Goal: Task Accomplishment & Management: Complete application form

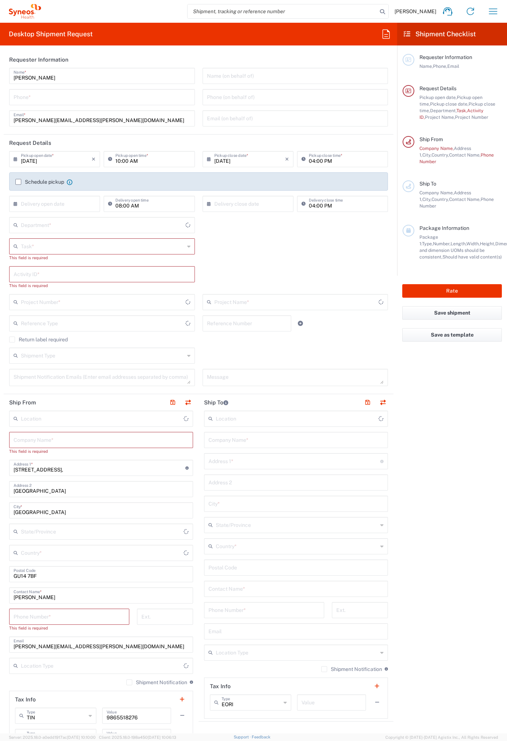
type input "England"
type input "4510"
type input "United Kingdom"
type input "Syneos Health UK Limited"
click at [386, 32] on icon at bounding box center [386, 34] width 12 height 12
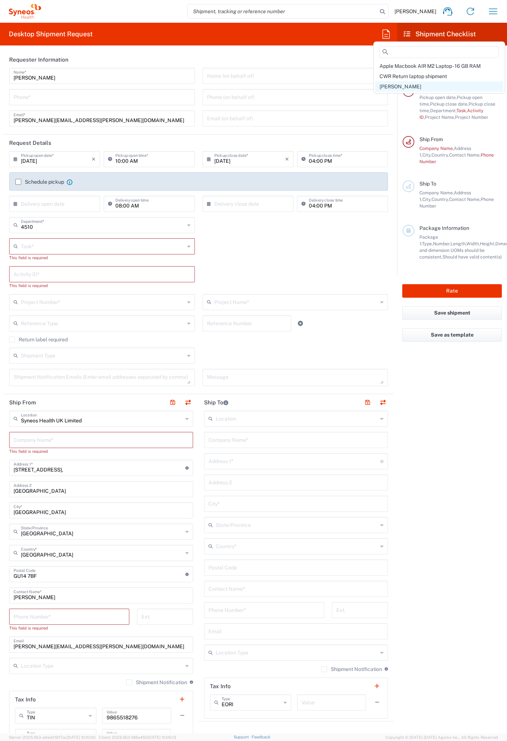
click at [388, 85] on span "Ross" at bounding box center [401, 87] width 42 height 6
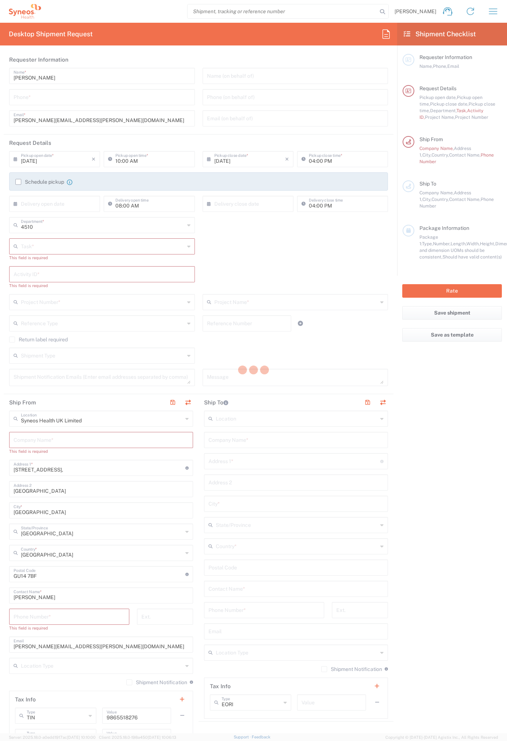
type input "07812176749"
type input "Break/Fix"
type input "."
type input "2017 4510-IT Operations"
type input "Project"
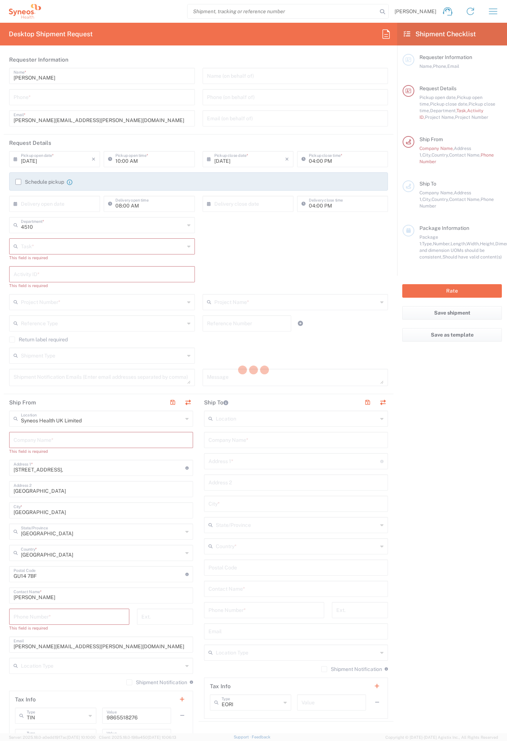
type input "2017.4510_IT_CAPEX"
type input "Syneos Health"
type input "54 Longwater Road"
type input "Bracknell"
type input "RG12 7NU"
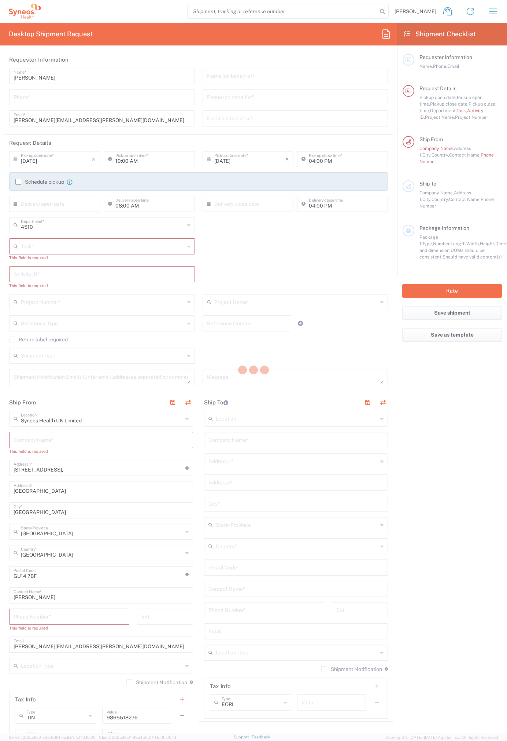
type input "07812176749"
type input "Residential/Home"
type input "Syneos Health"
type input "7 Southside Close"
type input "Uxbridge"
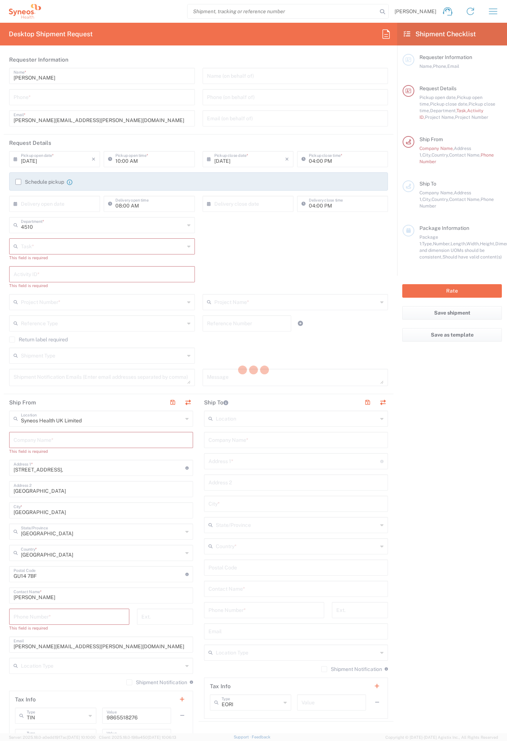
type input "United Kingdom"
type input "UB10 9PR"
type input "Kelly Mendonca"
type input "07971261187"
type input "kelly.mendonca@syneoshealth.com"
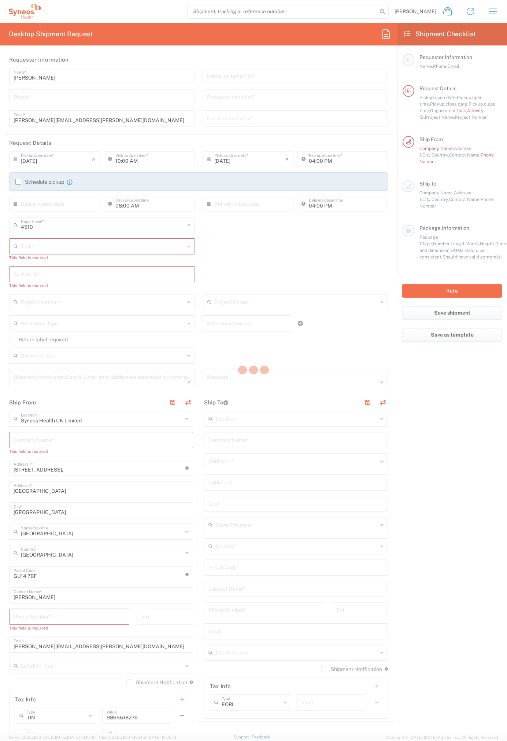
type input "Residential/Home"
type input "Adult Signature Required"
type input "Sender/Shipper"
type input "12:00 PM"
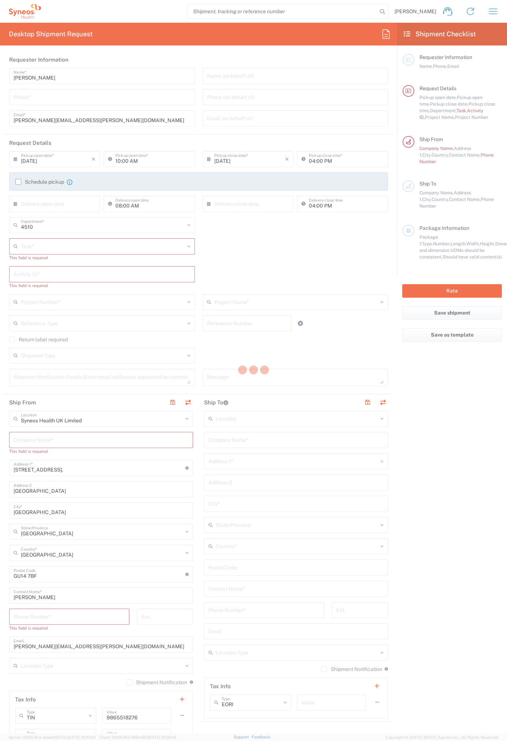
type textarea "ross.farr@syneoshealth.com"
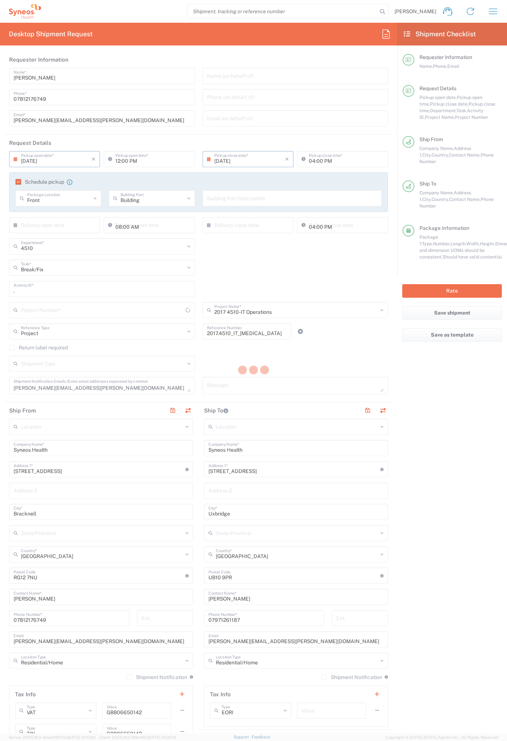
type input "Medium Box"
type input "2017.4510_IT_CAPEX"
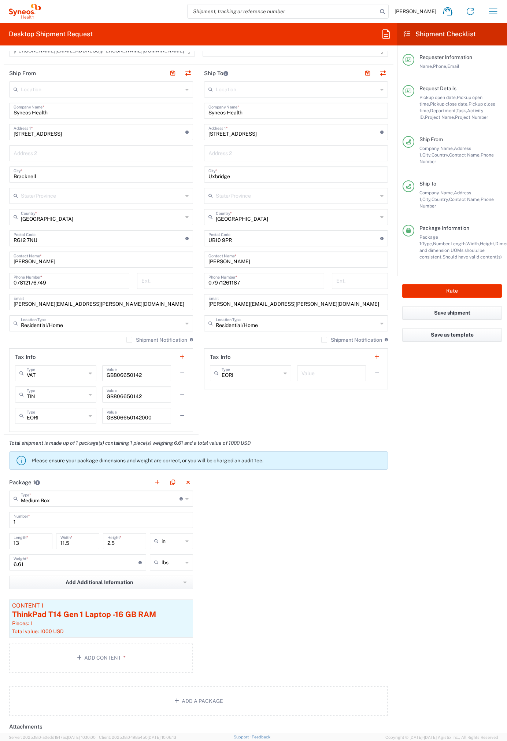
scroll to position [335, 0]
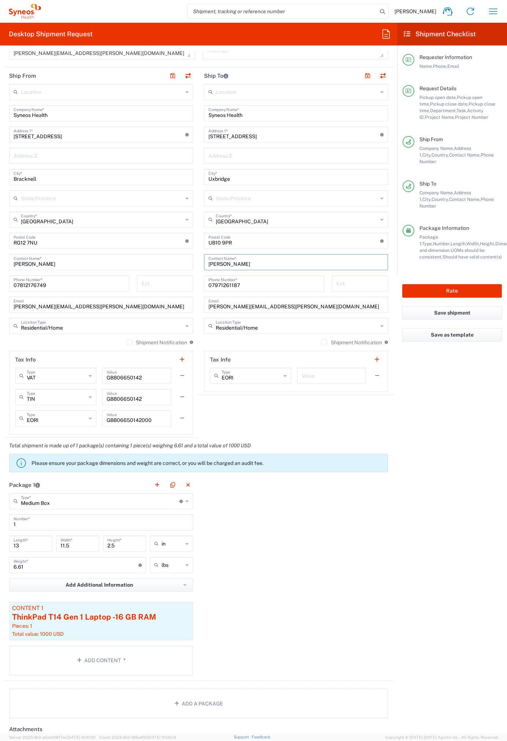
drag, startPoint x: 256, startPoint y: 262, endPoint x: 180, endPoint y: 260, distance: 75.9
click at [180, 260] on div "Ship From Location Addison Whitney LLC-Morrisvile NC US Barcelona-Syneos Health…" at bounding box center [199, 252] width 390 height 370
paste input "Govindaraju, Siddharth"
click at [254, 261] on input "Govindaraju, Siddharth" at bounding box center [295, 261] width 175 height 13
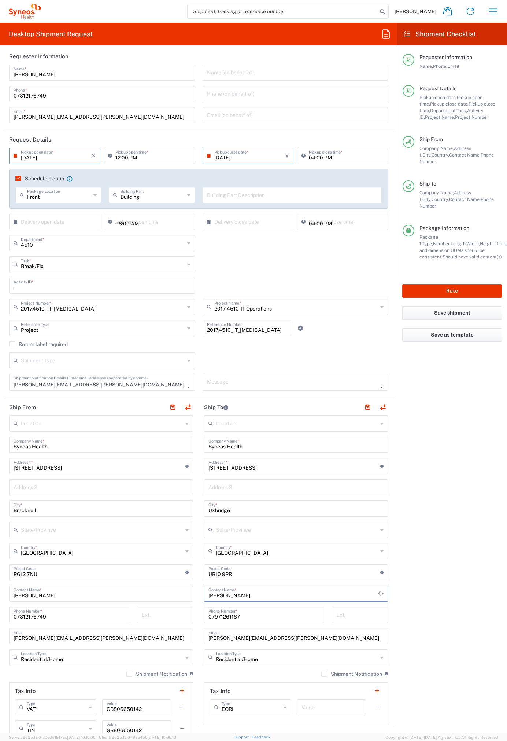
scroll to position [0, 0]
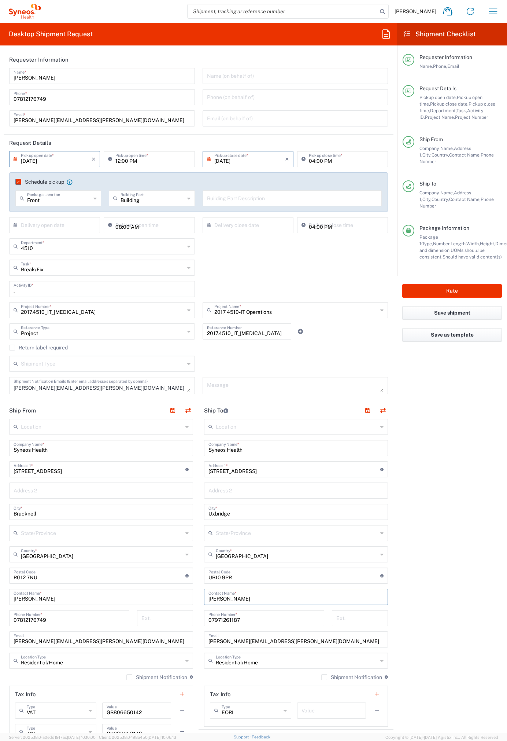
paste input "Siddharth"
click at [208, 599] on input "Govindaraju" at bounding box center [295, 596] width 175 height 13
paste input "Siddharth"
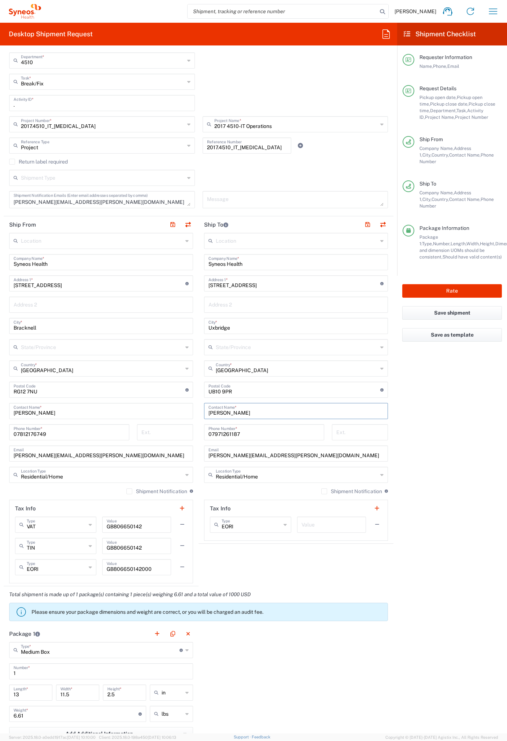
scroll to position [186, 0]
type input "Siddharth Govindaraju"
drag, startPoint x: 226, startPoint y: 391, endPoint x: 192, endPoint y: 390, distance: 33.4
click at [192, 390] on div "Ship From Location Addison Whitney LLC-Morrisvile NC US Barcelona-Syneos Health…" at bounding box center [199, 401] width 390 height 370
paste input "NE13 9EL"
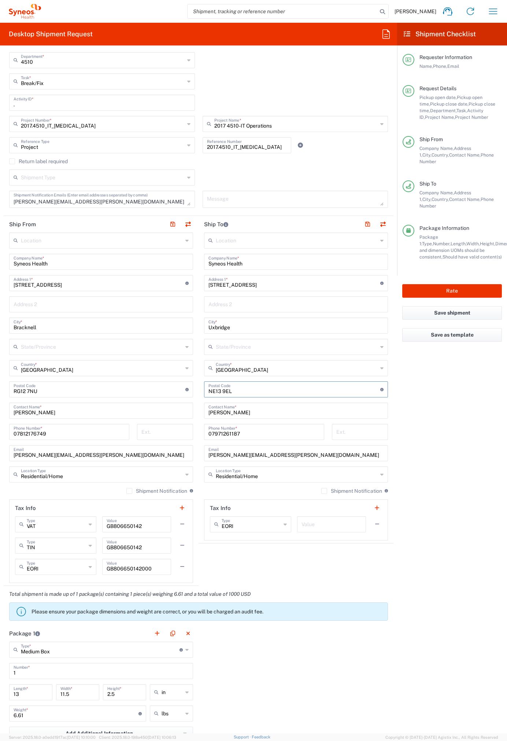
type input "NE13 9EL"
drag, startPoint x: 251, startPoint y: 285, endPoint x: 200, endPoint y: 284, distance: 51.7
click at [200, 284] on main "Location Addison Whitney LLC-Morrisvile NC US Barcelona-Syneos Health BioSector…" at bounding box center [296, 386] width 195 height 308
paste input "107 Ringlet Driv"
type input "107 Ringlet Drive"
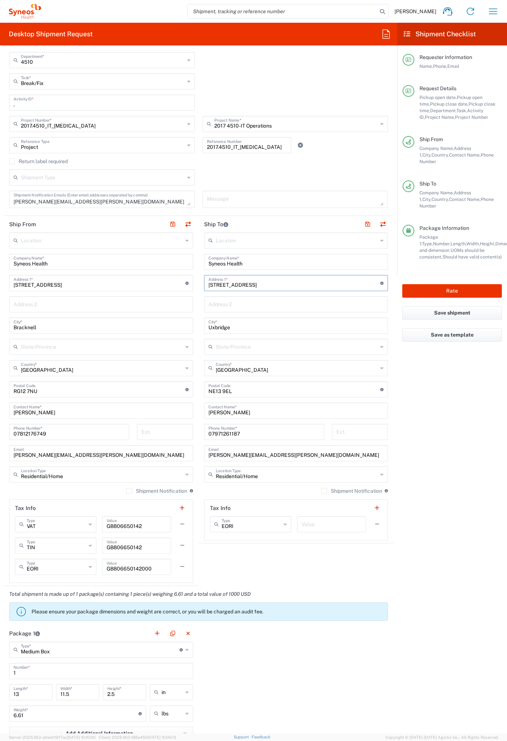
click at [223, 328] on input "Uxbridge" at bounding box center [295, 324] width 175 height 13
paste input "Newcastle Upon Tyn"
type input "Newcastle Upon Tyne"
drag, startPoint x: 210, startPoint y: 433, endPoint x: 251, endPoint y: 438, distance: 41.3
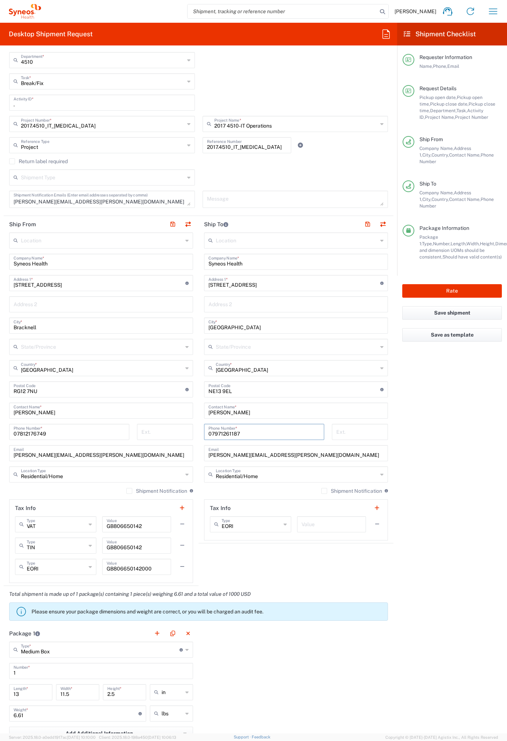
click at [252, 438] on div "07971261187 Phone Number *" at bounding box center [264, 432] width 120 height 16
paste input "7572061836"
type input "07572061836"
drag, startPoint x: 300, startPoint y: 454, endPoint x: 197, endPoint y: 453, distance: 103.0
click at [199, 453] on main "Location Addison Whitney LLC-Morrisvile NC US Barcelona-Syneos Health BioSector…" at bounding box center [296, 386] width 195 height 308
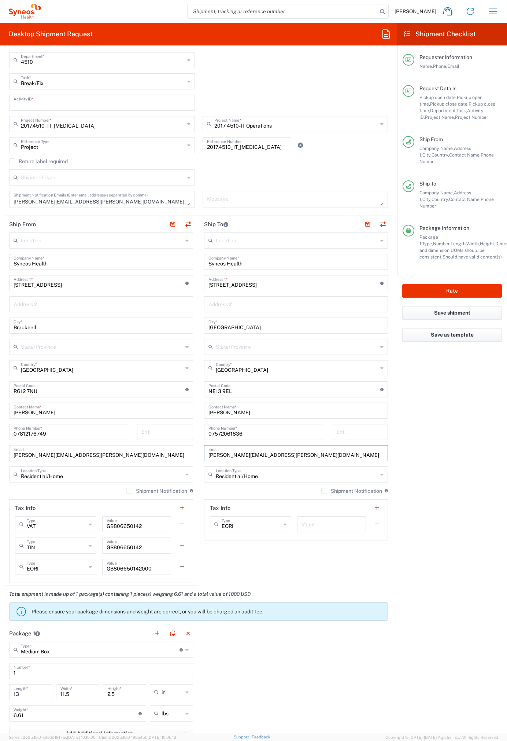
paste input "siddharth.govindaraju"
type input "siddharth.govindaraju@syneoshealth.com"
click at [450, 284] on button "Rate" at bounding box center [452, 291] width 100 height 14
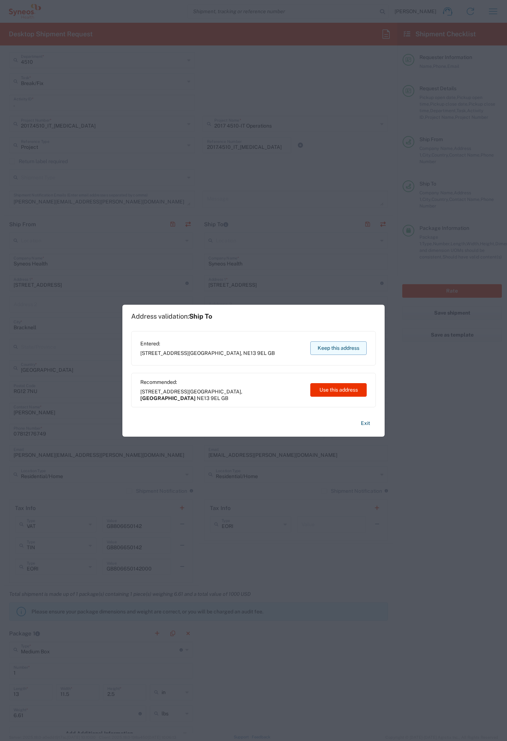
click at [349, 348] on button "Keep this address" at bounding box center [338, 348] width 56 height 14
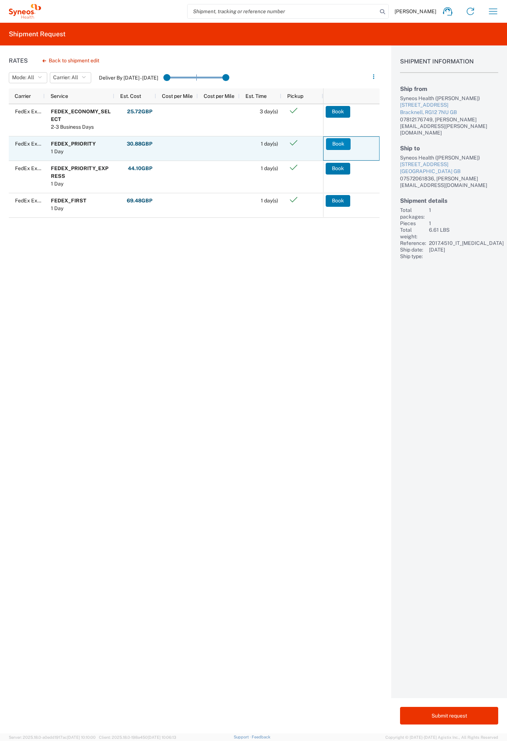
click at [335, 141] on button "Book" at bounding box center [338, 144] width 25 height 12
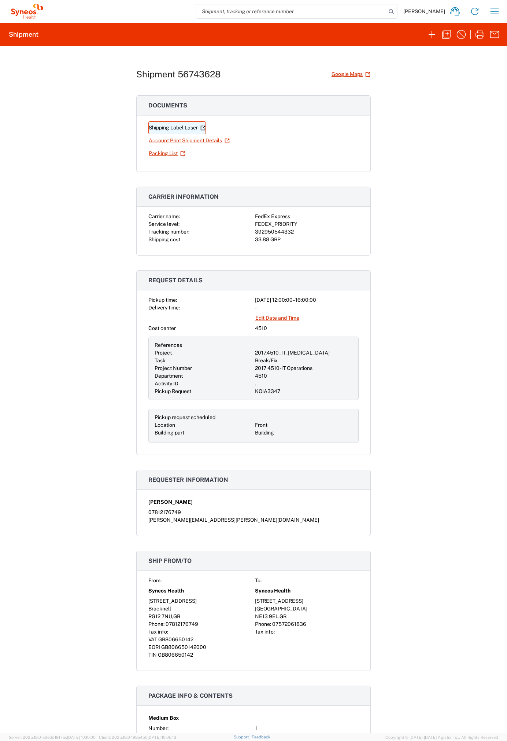
click at [176, 126] on link "Shipping Label Laser" at bounding box center [177, 127] width 58 height 13
